Goal: Task Accomplishment & Management: Use online tool/utility

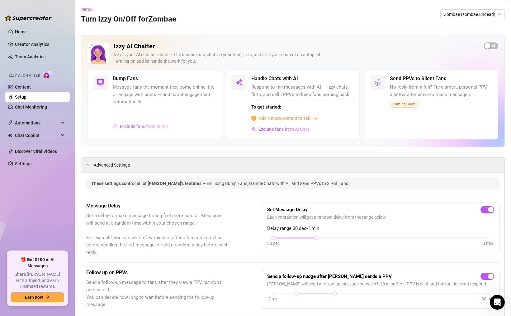
click at [146, 126] on span "Exclude fans from Bump" at bounding box center [144, 126] width 48 height 5
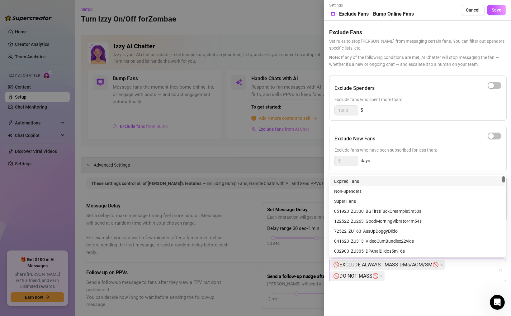
click at [501, 266] on div "🚫EXCLUDE ALWAYS - MASS DMs/AOM/SM🚫 🚫DO NOT MASS🚫" at bounding box center [417, 270] width 177 height 24
click at [440, 118] on div "Exclude Spenders Exclude fans who spent more than: 1000 $" at bounding box center [418, 98] width 178 height 46
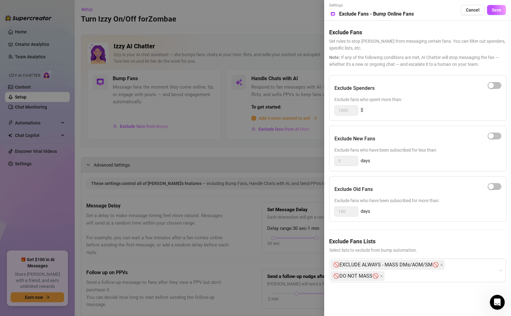
click at [427, 122] on div "Exclude Spenders Exclude fans who spent more than: 1000 $ Exclude New Fans Excl…" at bounding box center [417, 183] width 177 height 217
click at [411, 122] on div "Exclude Spenders Exclude fans who spent more than: 1000 $ Exclude New Fans Excl…" at bounding box center [417, 183] width 177 height 217
click at [415, 122] on div "Exclude Spenders Exclude fans who spent more than: 1000 $ Exclude New Fans Excl…" at bounding box center [417, 183] width 177 height 217
click at [469, 12] on span "Cancel" at bounding box center [473, 9] width 14 height 5
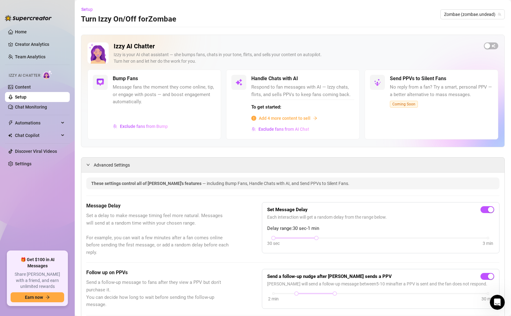
click at [286, 119] on span "Add 4 more content to sell" at bounding box center [285, 118] width 52 height 7
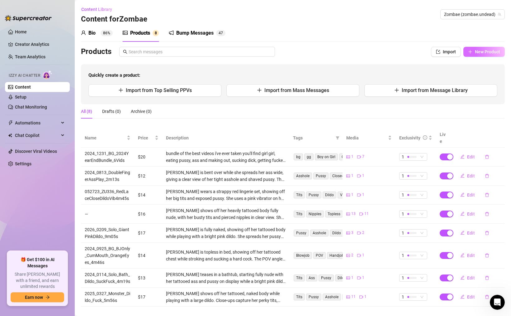
click at [485, 52] on span "New Product" at bounding box center [487, 51] width 25 height 5
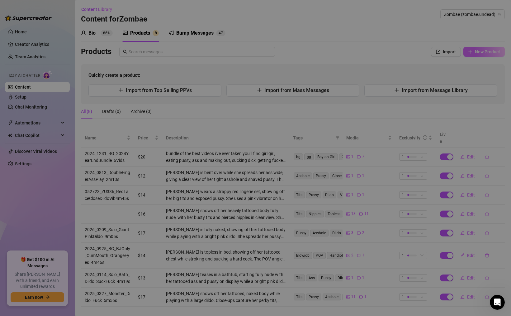
type textarea "Type your message here..."
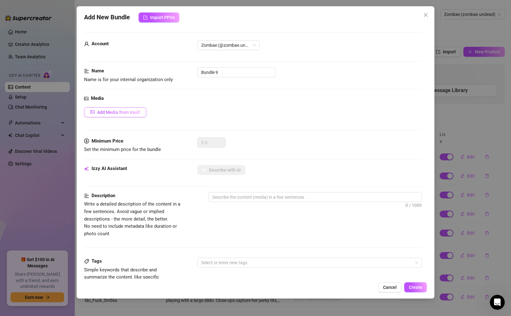
click at [107, 116] on button "Add Media from Vault" at bounding box center [115, 112] width 62 height 10
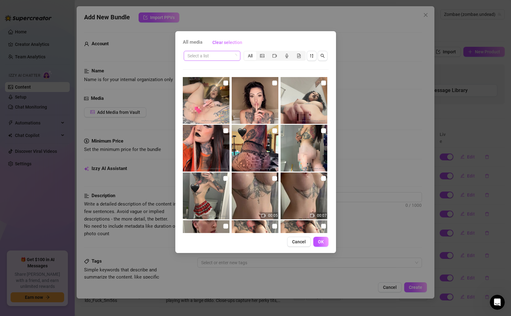
click at [233, 56] on icon "loading" at bounding box center [234, 55] width 5 height 5
click at [236, 54] on span at bounding box center [212, 55] width 49 height 9
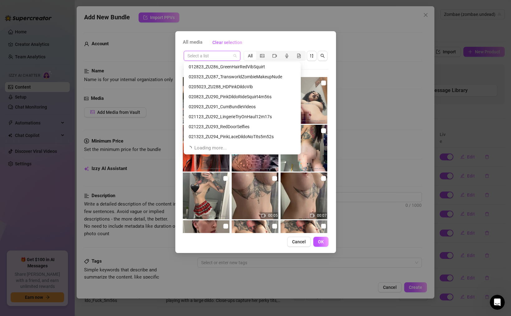
scroll to position [219, 0]
